Goal: Task Accomplishment & Management: Complete application form

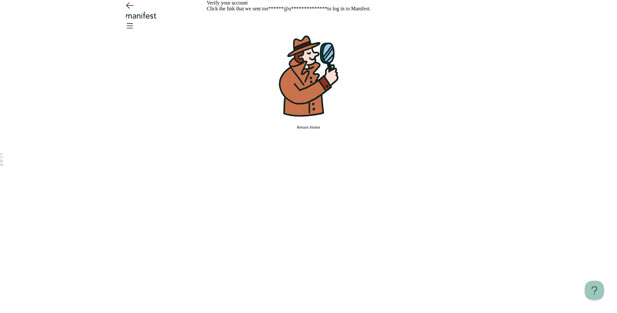
click at [339, 236] on div "**********" at bounding box center [309, 156] width 204 height 313
click at [325, 130] on button "Return Home" at bounding box center [309, 127] width 204 height 5
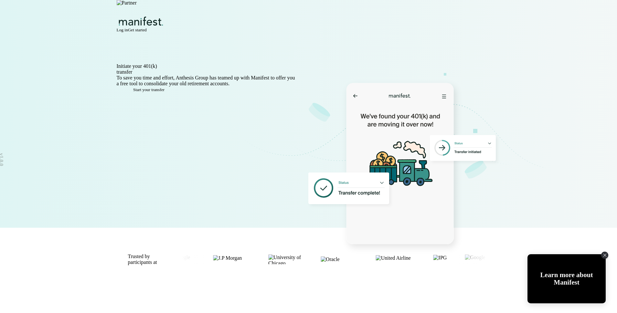
click at [147, 27] on button "Get started" at bounding box center [137, 29] width 19 height 5
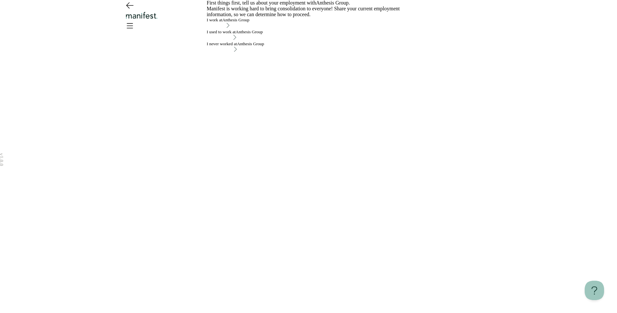
click at [126, 10] on icon "Go back" at bounding box center [129, 5] width 10 height 10
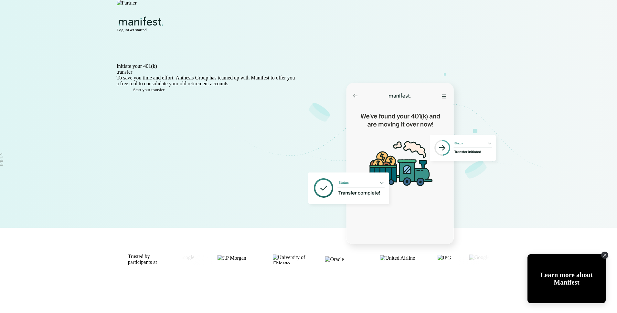
click at [156, 92] on span "Start your transfer" at bounding box center [148, 89] width 31 height 5
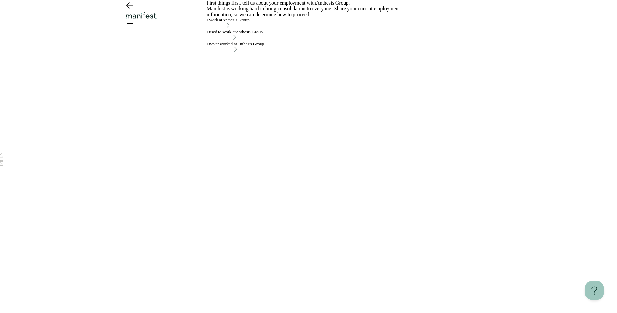
click at [135, 22] on icon "Open menu" at bounding box center [129, 25] width 10 height 10
click at [135, 20] on icon "Open menu" at bounding box center [129, 25] width 10 height 10
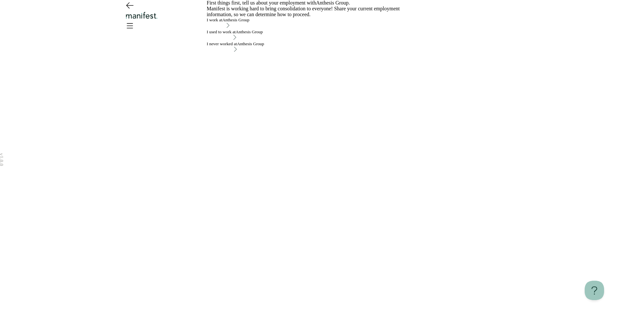
click at [135, 20] on icon "Open menu" at bounding box center [129, 25] width 10 height 10
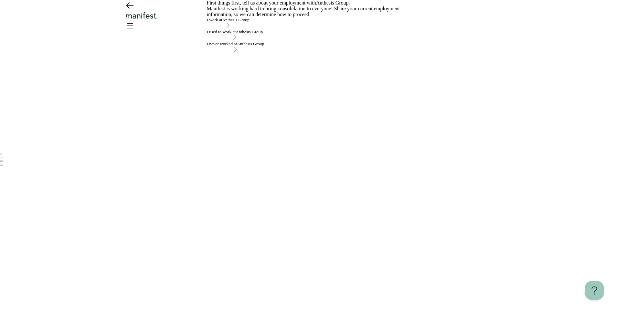
click at [128, 8] on icon "Go back" at bounding box center [129, 6] width 7 height 6
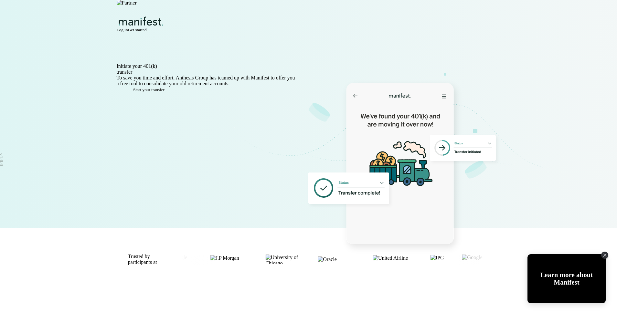
click at [128, 27] on span "Log in" at bounding box center [122, 29] width 11 height 5
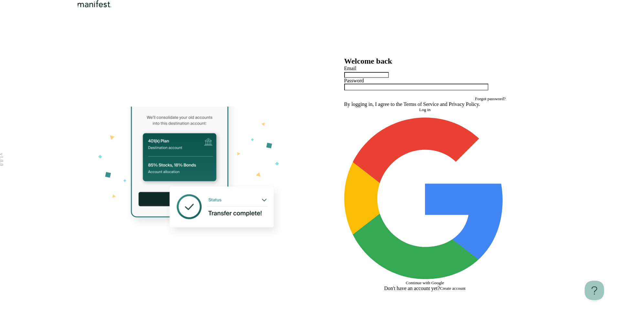
click at [433, 78] on div at bounding box center [425, 74] width 162 height 6
click at [389, 78] on input "text" at bounding box center [366, 75] width 45 height 6
click at [561, 144] on div "Welcome back Email Password Forgot password? By logging in, I agree to the Term…" at bounding box center [308, 156] width 617 height 313
click at [357, 71] on label "Email" at bounding box center [350, 68] width 12 height 5
click at [375, 78] on input "text" at bounding box center [366, 75] width 45 height 6
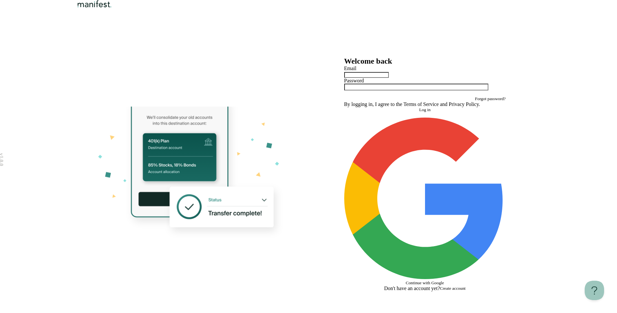
type input "*"
type input "**********"
click at [344, 107] on button "Log in" at bounding box center [425, 109] width 162 height 5
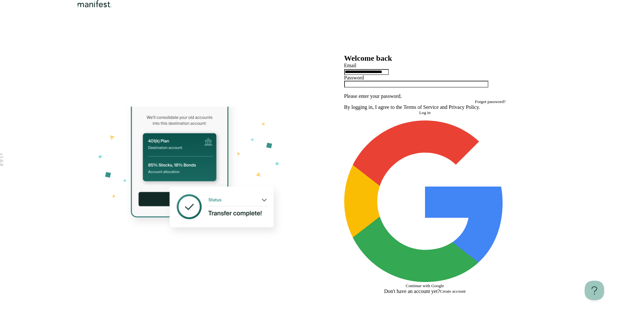
click at [372, 93] on div at bounding box center [425, 87] width 162 height 13
click at [371, 93] on div at bounding box center [425, 87] width 162 height 13
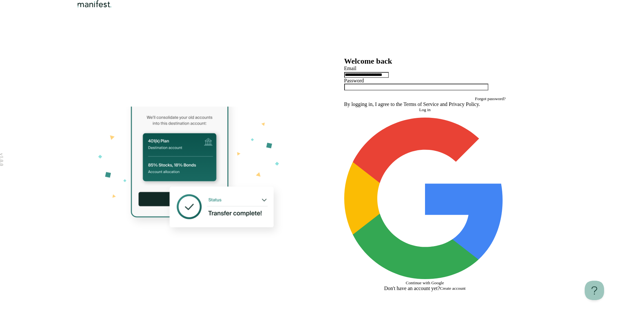
click at [422, 112] on span "Log in" at bounding box center [424, 109] width 11 height 5
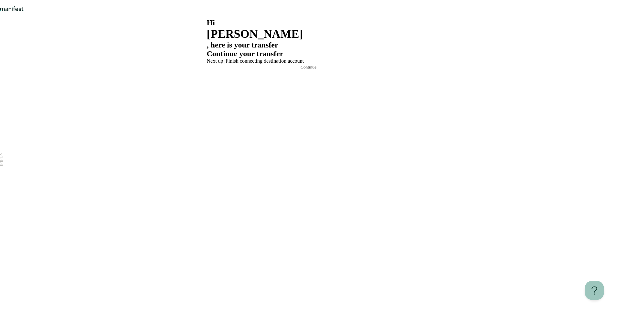
click at [305, 70] on div "Continue your transfer Next up | Finish connecting destination account Continue" at bounding box center [309, 59] width 204 height 20
click at [306, 70] on span "Continue" at bounding box center [309, 67] width 16 height 5
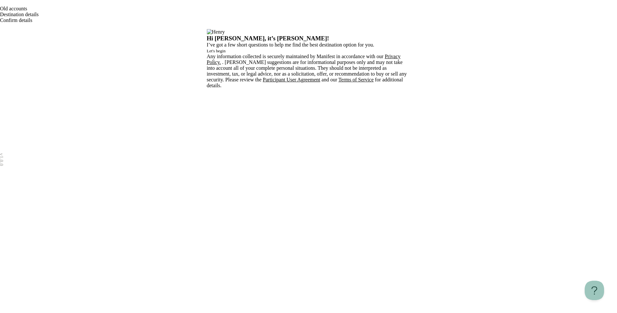
click at [226, 53] on span "Let's begin" at bounding box center [216, 50] width 19 height 5
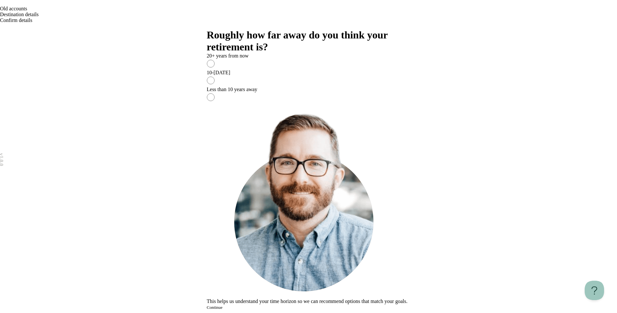
click at [279, 87] on label "10-20 years from now" at bounding box center [309, 78] width 204 height 17
click at [223, 305] on button "Continue" at bounding box center [215, 307] width 16 height 5
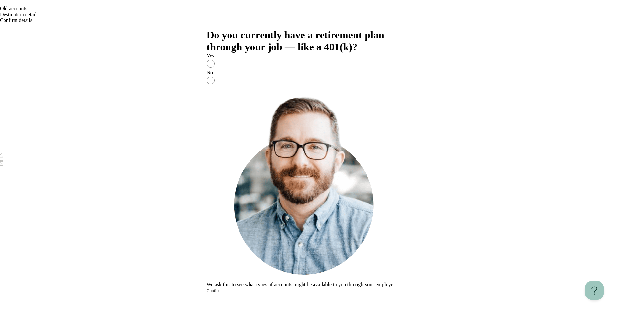
click at [272, 59] on div "Yes" at bounding box center [309, 56] width 204 height 6
click at [223, 294] on button "Continue" at bounding box center [215, 290] width 16 height 5
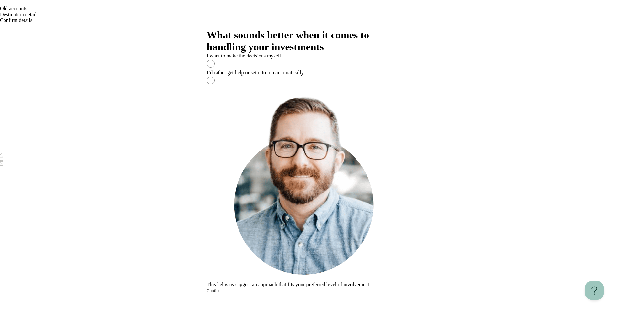
click at [281, 59] on div "I want to make the decisions myself" at bounding box center [309, 56] width 204 height 6
click at [261, 76] on div "I’d rather get help or set it to run automatically" at bounding box center [309, 73] width 204 height 6
click at [223, 294] on button "Continue" at bounding box center [215, 290] width 16 height 5
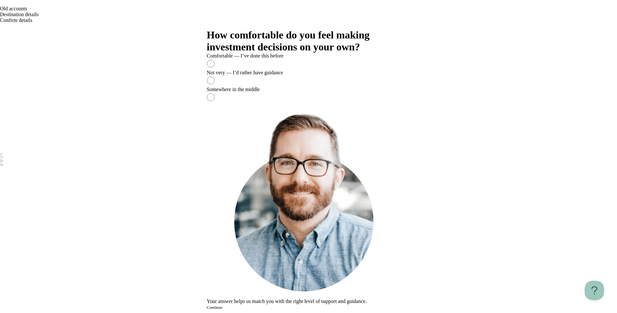
click at [249, 76] on div "Not very — I’d rather have guidance" at bounding box center [309, 73] width 204 height 6
click at [223, 305] on button "Continue" at bounding box center [215, 307] width 16 height 5
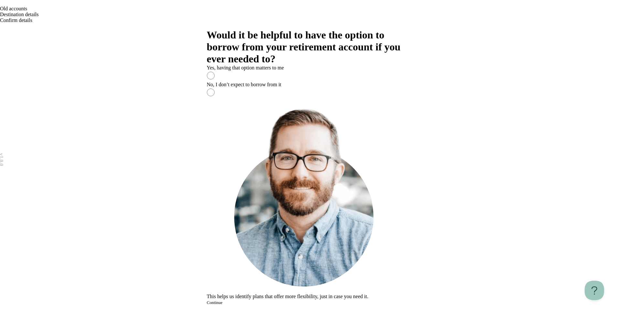
click at [252, 88] on div "No, I don’t expect to borrow from it" at bounding box center [309, 85] width 204 height 6
click at [223, 300] on button "Continue" at bounding box center [215, 302] width 16 height 5
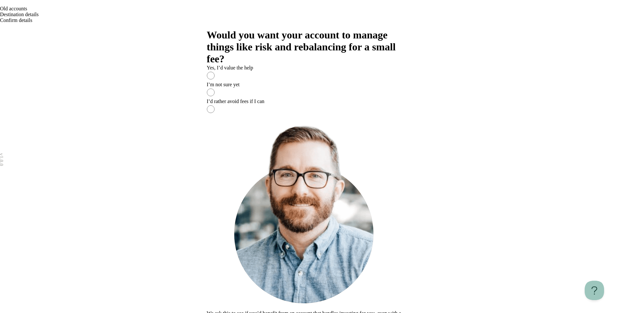
click at [274, 88] on div "I’m not sure yet" at bounding box center [309, 85] width 204 height 6
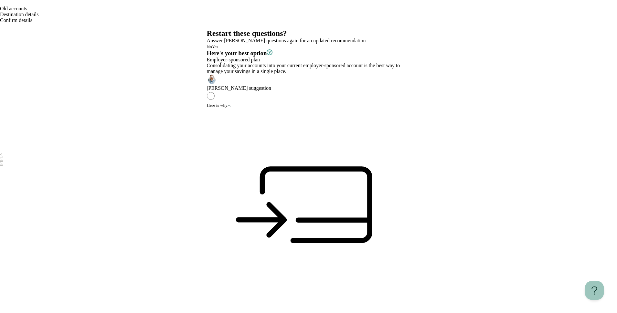
click at [273, 51] on icon "button" at bounding box center [270, 52] width 6 height 6
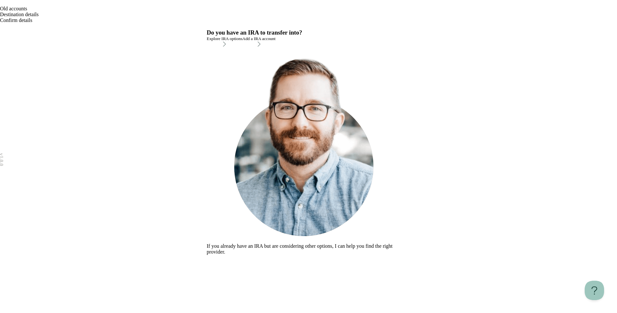
click at [242, 41] on div "Explore IRA options" at bounding box center [225, 38] width 36 height 5
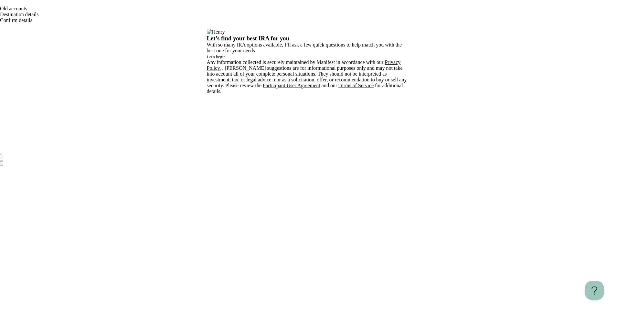
click at [226, 59] on button "Let's begin" at bounding box center [216, 56] width 19 height 5
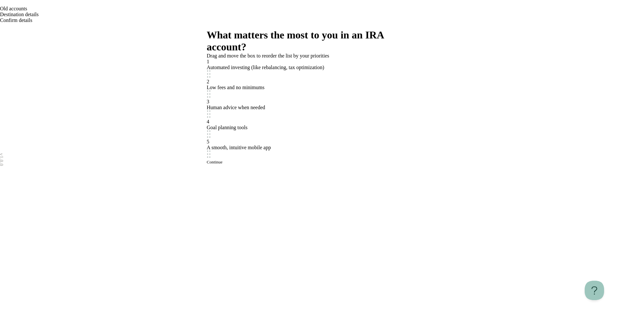
click at [223, 165] on button "Continue" at bounding box center [215, 162] width 16 height 5
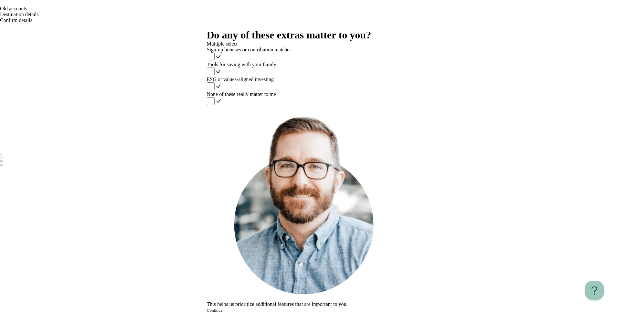
click at [333, 106] on label "None of these really matter to me" at bounding box center [309, 98] width 204 height 15
click at [223, 308] on button "Continue" at bounding box center [215, 310] width 16 height 5
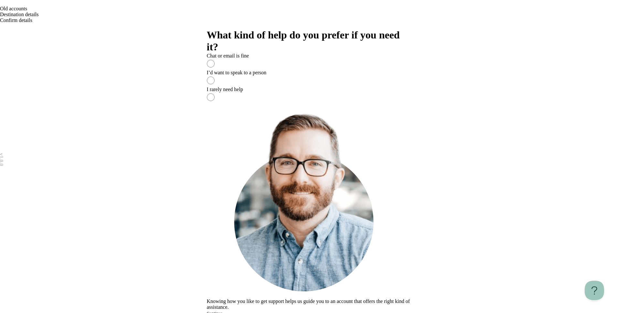
click at [333, 92] on div "I rarely need help" at bounding box center [309, 90] width 204 height 6
click at [223, 311] on span "Continue" at bounding box center [215, 313] width 16 height 5
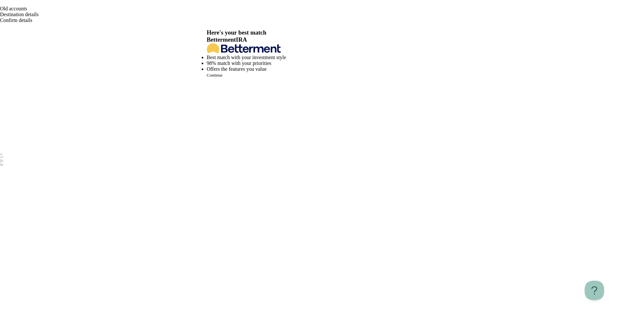
click at [223, 78] on button "Continue" at bounding box center [215, 75] width 16 height 5
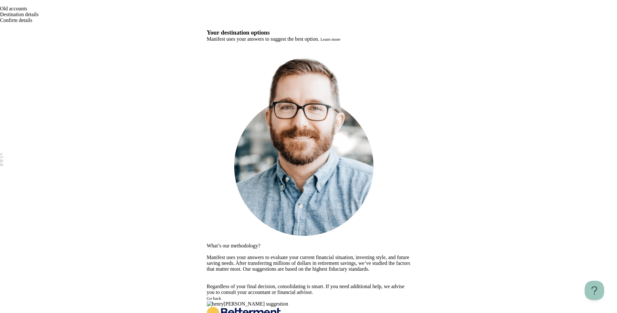
click at [340, 42] on button "Learn more" at bounding box center [330, 39] width 20 height 5
click at [411, 98] on div "What’s our methodology? Manifest uses your answers to evaluate your current fin…" at bounding box center [309, 171] width 204 height 259
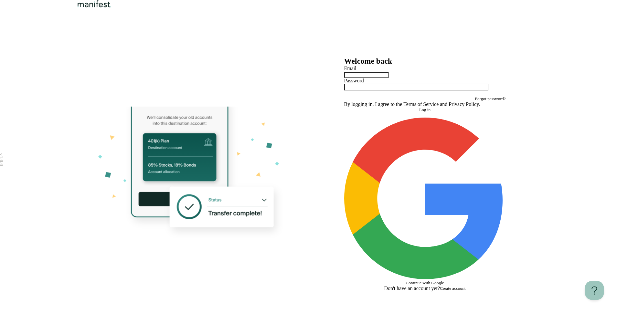
click at [357, 71] on label "Email" at bounding box center [350, 68] width 12 height 5
click at [389, 78] on input "text" at bounding box center [366, 75] width 45 height 6
type input "**********"
click at [344, 107] on button "Log in" at bounding box center [425, 109] width 162 height 5
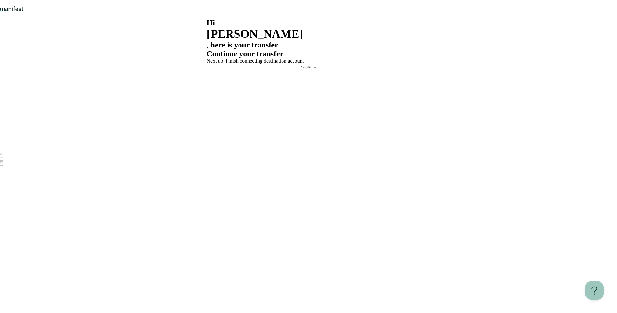
click at [307, 70] on div "Continue your transfer Next up | Finish connecting destination account Continue" at bounding box center [309, 59] width 204 height 20
click at [308, 70] on button "Continue" at bounding box center [309, 67] width 204 height 5
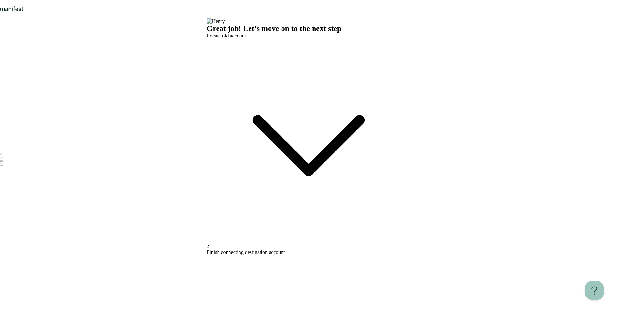
click at [246, 38] on span "Locate old account" at bounding box center [226, 35] width 39 height 5
click at [214, 256] on span "Edit" at bounding box center [210, 258] width 7 height 5
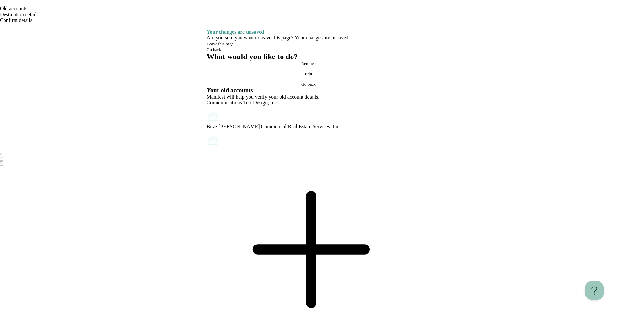
click at [261, 156] on icon at bounding box center [309, 250] width 204 height 204
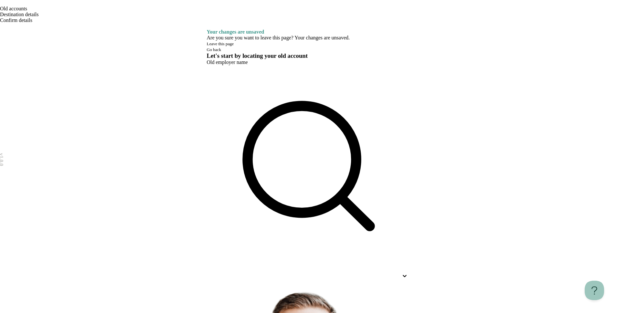
click at [274, 270] on div at bounding box center [309, 276] width 204 height 12
type input "***"
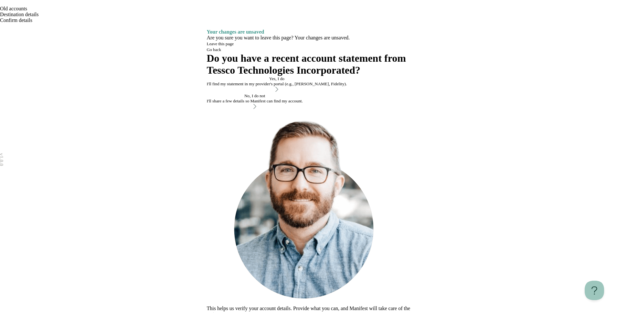
click at [330, 81] on div "Yes, I do" at bounding box center [277, 78] width 140 height 5
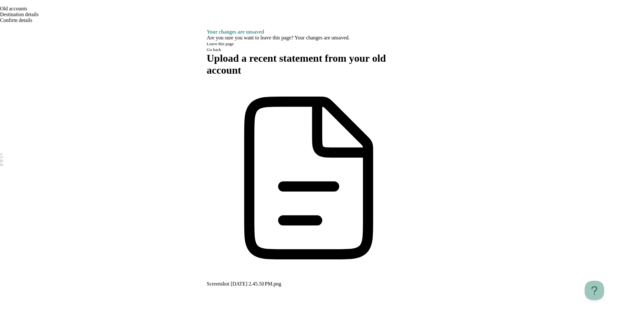
type input "**********"
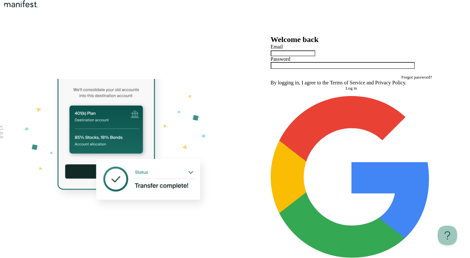
click at [339, 56] on div at bounding box center [352, 53] width 162 height 6
click at [316, 56] on input "text" at bounding box center [293, 53] width 45 height 6
type input "**********"
click at [271, 86] on button "Log in" at bounding box center [352, 88] width 162 height 5
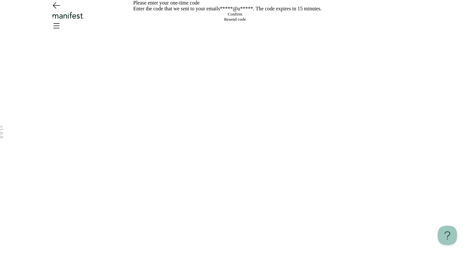
click at [235, 12] on input at bounding box center [235, 12] width 0 height 0
paste input "******"
type input "******"
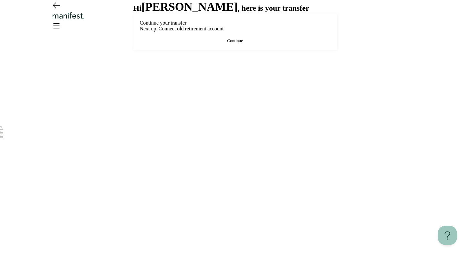
click at [238, 43] on span "Continue" at bounding box center [235, 40] width 16 height 5
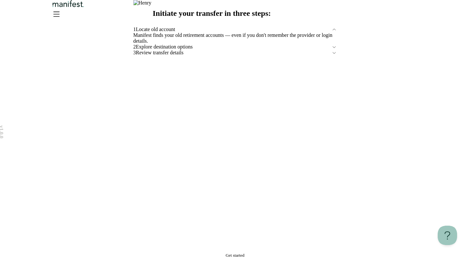
click at [211, 253] on button "Get started" at bounding box center [236, 255] width 204 height 5
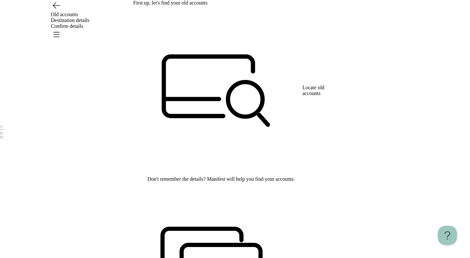
click at [52, 10] on icon "Go back" at bounding box center [56, 5] width 10 height 10
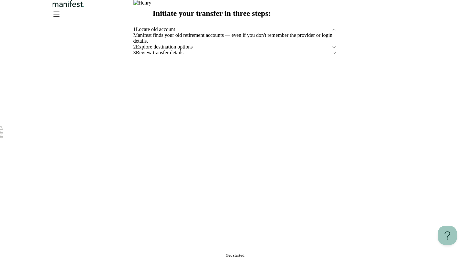
click at [332, 50] on icon at bounding box center [334, 46] width 5 height 5
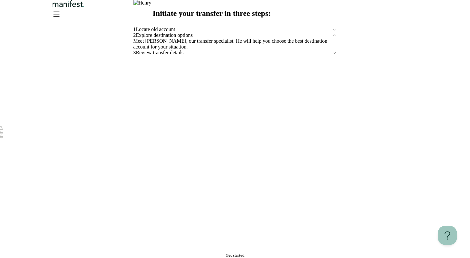
click at [332, 50] on div "Meet [PERSON_NAME], our transfer specialist. He will help you choose the best d…" at bounding box center [236, 44] width 204 height 12
click at [333, 56] on icon at bounding box center [334, 52] width 5 height 5
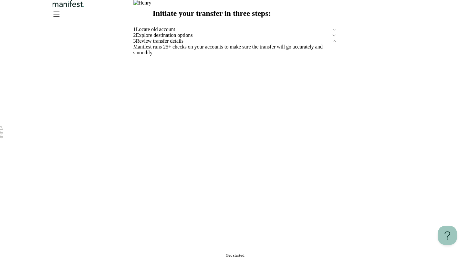
click at [334, 44] on icon at bounding box center [334, 40] width 5 height 5
click at [333, 32] on icon at bounding box center [334, 29] width 5 height 5
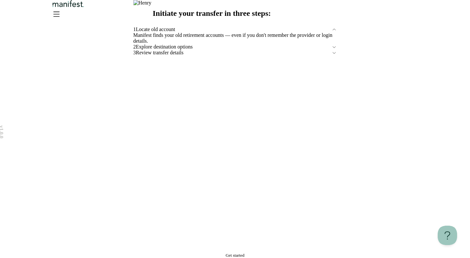
click at [333, 32] on icon at bounding box center [334, 29] width 5 height 5
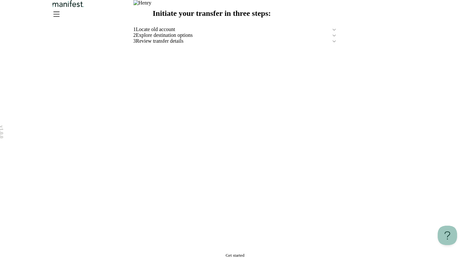
click at [333, 38] on icon at bounding box center [334, 35] width 5 height 5
click at [332, 32] on icon at bounding box center [334, 29] width 5 height 5
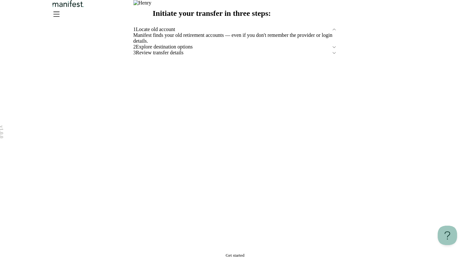
click at [291, 253] on button "Get started" at bounding box center [236, 255] width 204 height 5
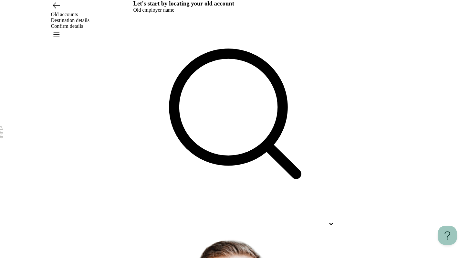
click at [216, 221] on div at bounding box center [230, 224] width 192 height 6
type input "****"
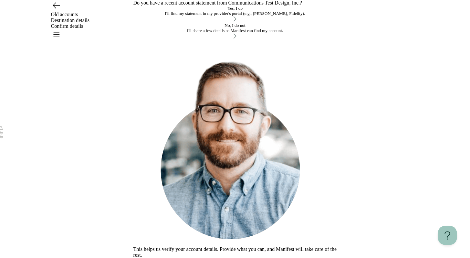
click at [254, 11] on div "Yes, I do" at bounding box center [236, 8] width 204 height 5
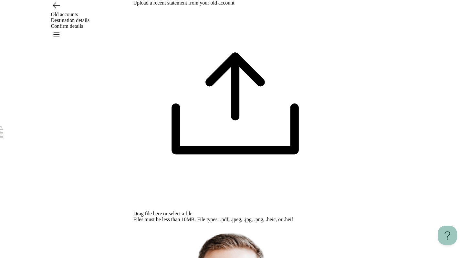
click at [193, 211] on span "select a file" at bounding box center [181, 213] width 24 height 5
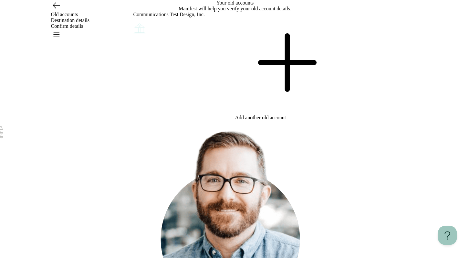
click at [274, 105] on div "Add another old account" at bounding box center [286, 66] width 102 height 109
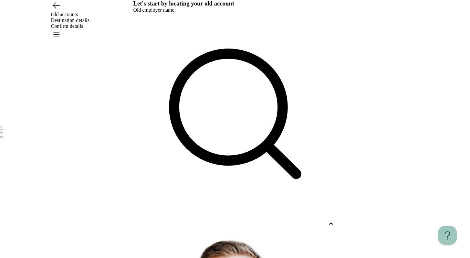
click at [228, 221] on div at bounding box center [230, 224] width 192 height 6
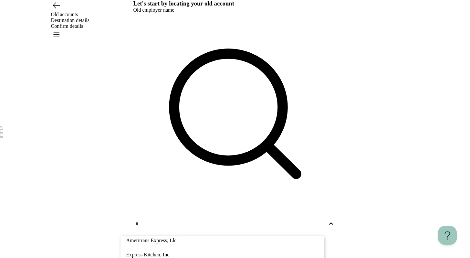
type input "*"
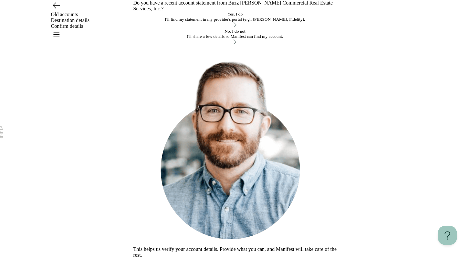
click at [237, 39] on div "I'll share a few details so Manifest can find my account." at bounding box center [236, 36] width 204 height 5
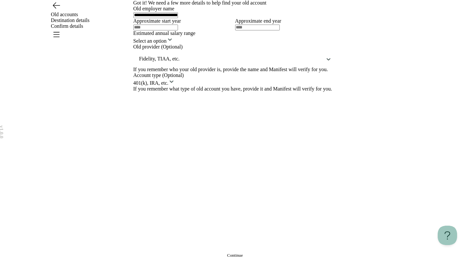
click at [178, 30] on input "text" at bounding box center [156, 28] width 45 height 6
type input "****"
click at [194, 170] on html "**********" at bounding box center [235, 129] width 470 height 258
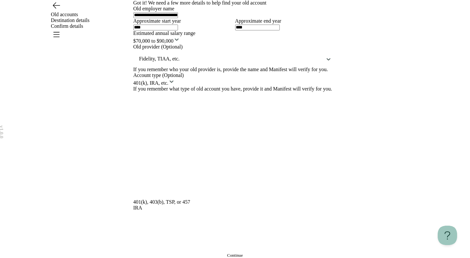
click at [199, 183] on html "**********" at bounding box center [235, 129] width 470 height 258
click at [201, 144] on html "**********" at bounding box center [235, 129] width 470 height 258
click at [196, 92] on div "If you remember what type of old account you have, provide it and Manifest will…" at bounding box center [236, 89] width 204 height 6
click at [196, 193] on html "**********" at bounding box center [235, 129] width 470 height 258
click at [198, 176] on html "**********" at bounding box center [235, 129] width 470 height 258
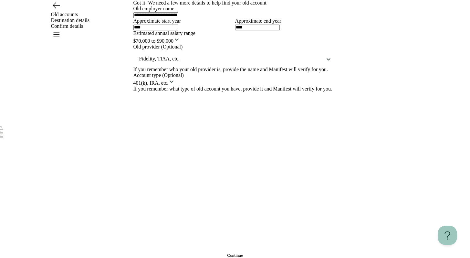
click at [191, 253] on button "Continue" at bounding box center [236, 255] width 204 height 5
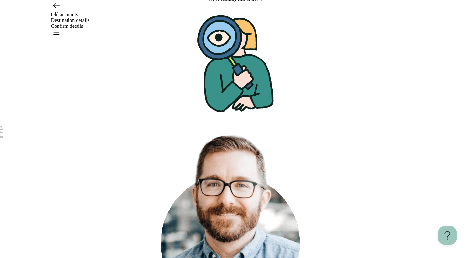
scroll to position [7, 0]
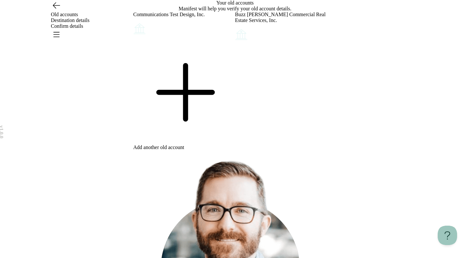
click at [181, 145] on div at bounding box center [185, 92] width 102 height 103
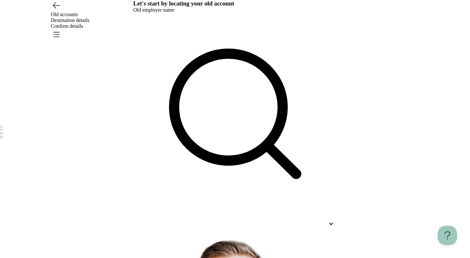
click at [195, 221] on div at bounding box center [230, 224] width 192 height 6
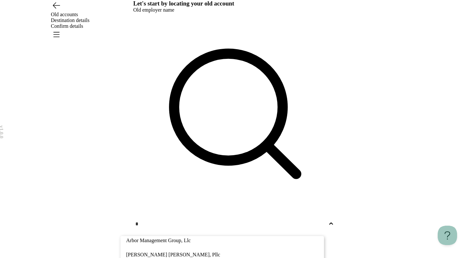
type input "*"
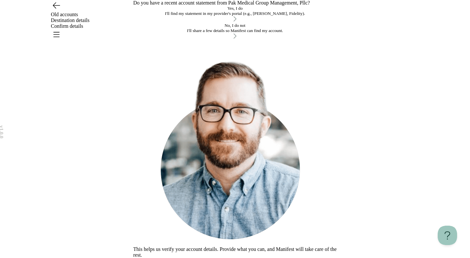
click at [193, 23] on button "Yes, I do I'll find my statement in my provider's portal (e.g., [PERSON_NAME], …" at bounding box center [236, 14] width 204 height 17
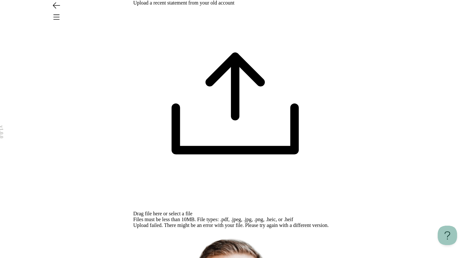
click at [193, 211] on span "select a file" at bounding box center [181, 213] width 24 height 5
click at [300, 97] on div "Drag file here or select a file Files must be less than 10MB. File types: .pdf,…" at bounding box center [236, 114] width 204 height 217
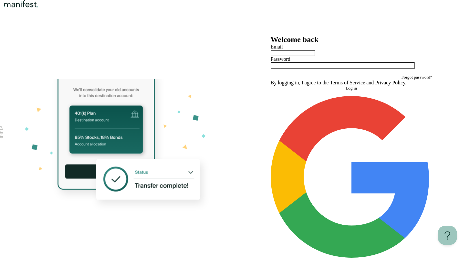
click at [352, 44] on h2 "Welcome back" at bounding box center [352, 39] width 162 height 9
